Goal: Use online tool/utility: Utilize a website feature to perform a specific function

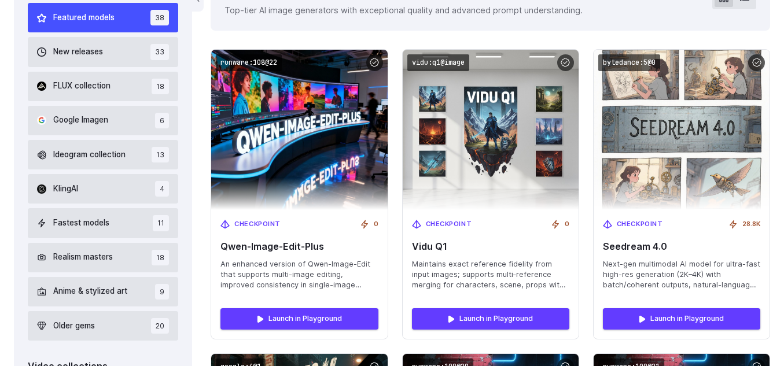
scroll to position [369, 0]
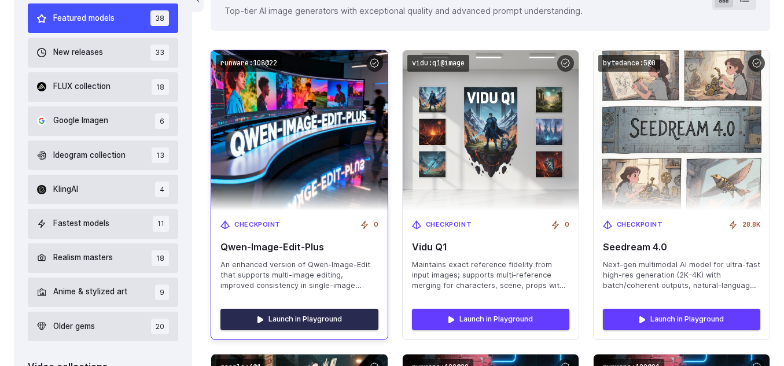
click at [296, 317] on link "Launch in Playground" at bounding box center [298, 319] width 157 height 21
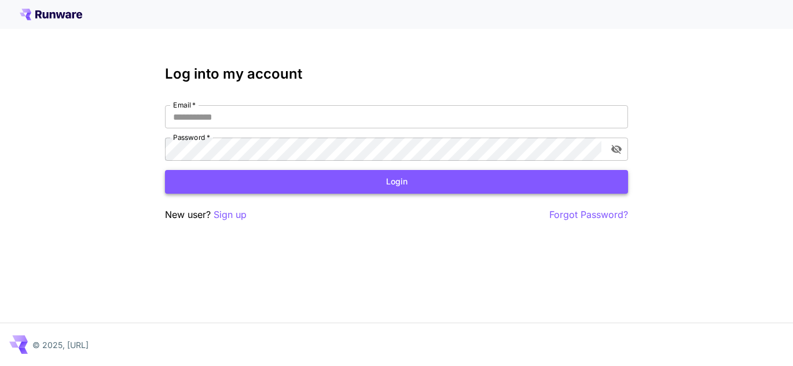
type input "**********"
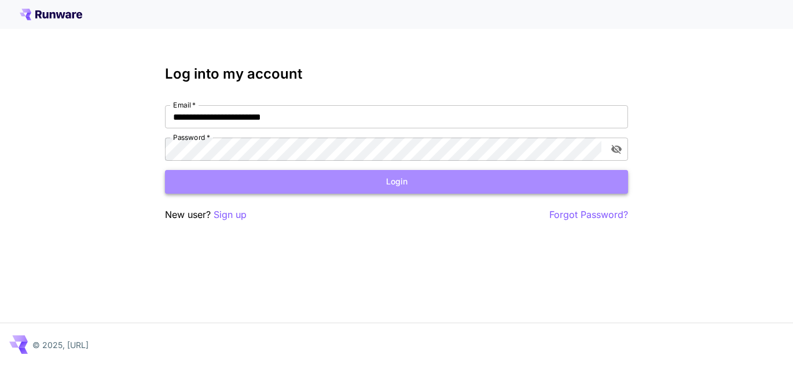
click at [432, 179] on button "Login" at bounding box center [396, 182] width 463 height 24
